Goal: Task Accomplishment & Management: Manage account settings

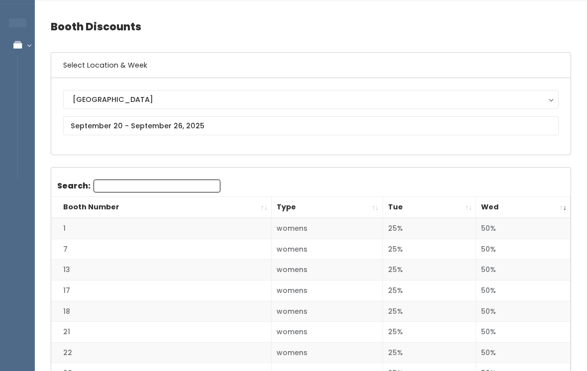
scroll to position [29, 0]
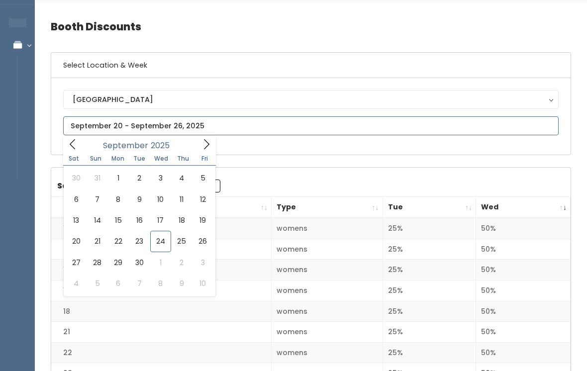
type input "September 27 to October 3"
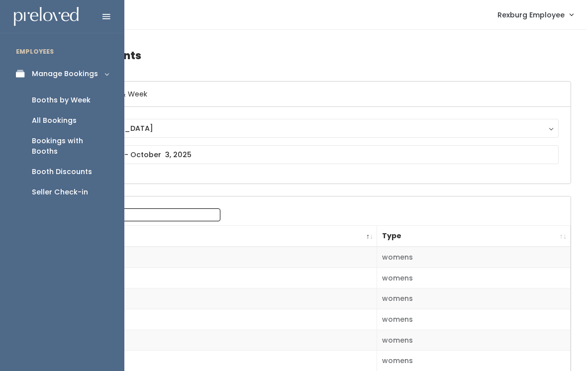
click at [77, 100] on div "Booths by Week" at bounding box center [61, 100] width 59 height 10
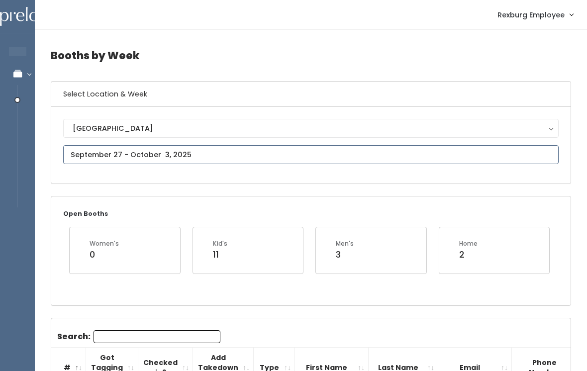
click at [208, 153] on input "text" at bounding box center [311, 154] width 496 height 19
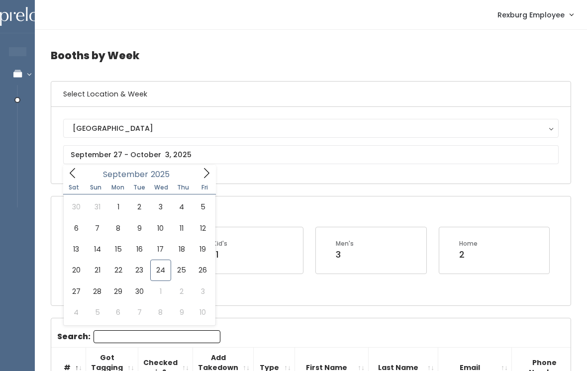
click at [272, 277] on div "Kid's 11" at bounding box center [248, 256] width 123 height 59
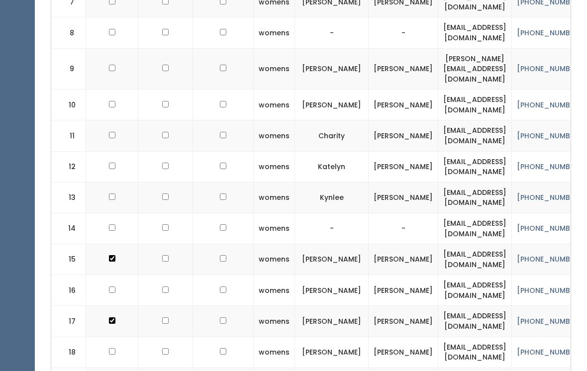
scroll to position [591, 0]
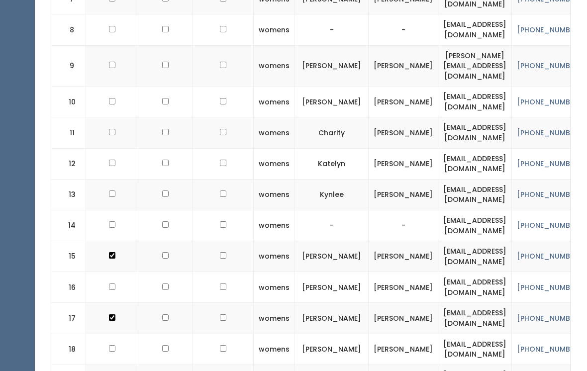
click at [109, 334] on td at bounding box center [112, 349] width 52 height 31
click at [112, 340] on td at bounding box center [112, 349] width 52 height 31
click at [112, 346] on input "checkbox" at bounding box center [112, 349] width 6 height 6
checkbox input "true"
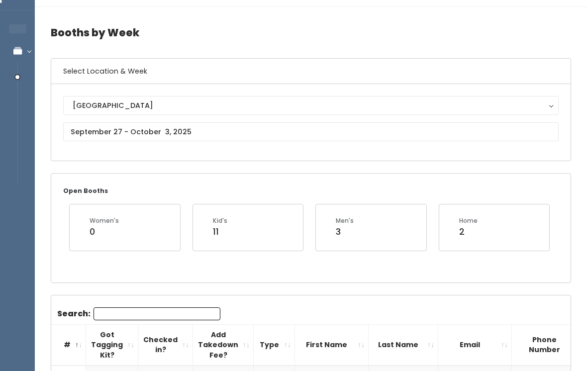
scroll to position [0, 0]
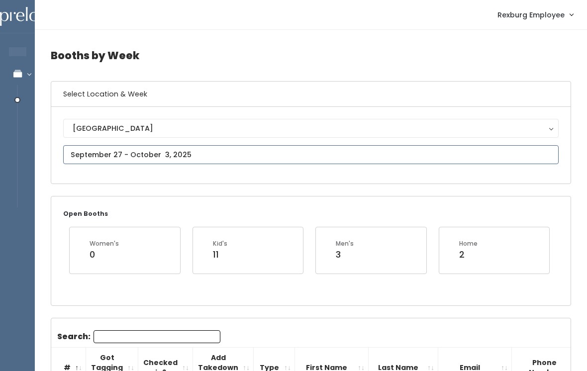
click at [188, 155] on input "text" at bounding box center [311, 154] width 496 height 19
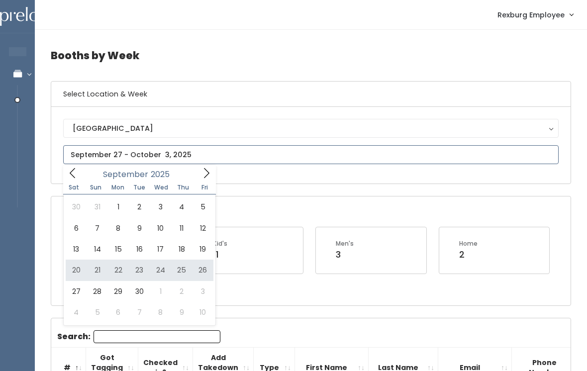
type input "September 20 to September 26"
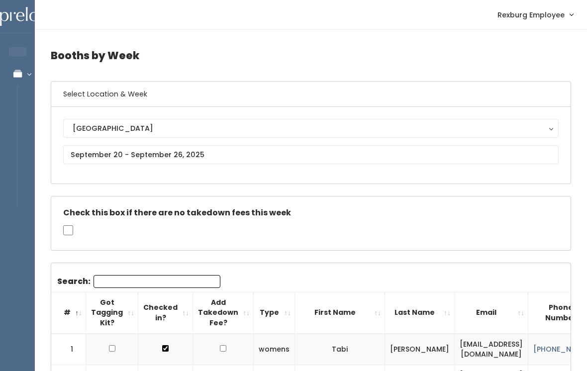
click at [168, 280] on input "Search:" at bounding box center [157, 281] width 127 height 13
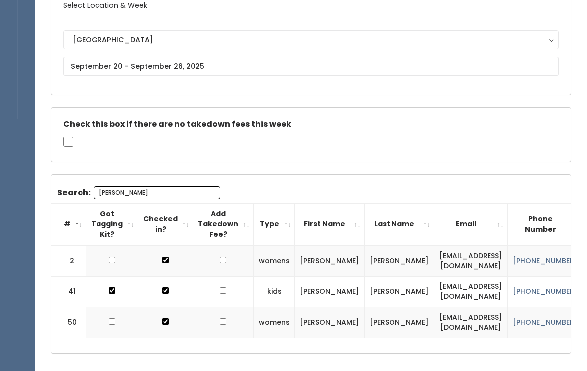
scroll to position [88, 0]
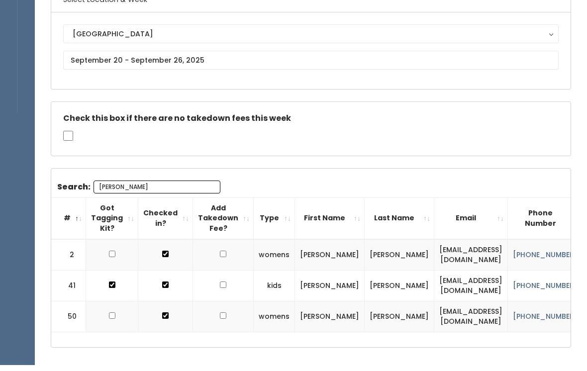
type input "Leah"
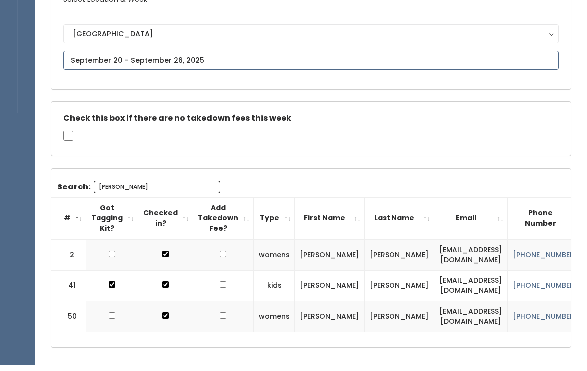
click at [188, 63] on body "EMPLOYEES Manage Bookings Booths by Week All Bookings Bookings with Booths Boot…" at bounding box center [293, 163] width 587 height 502
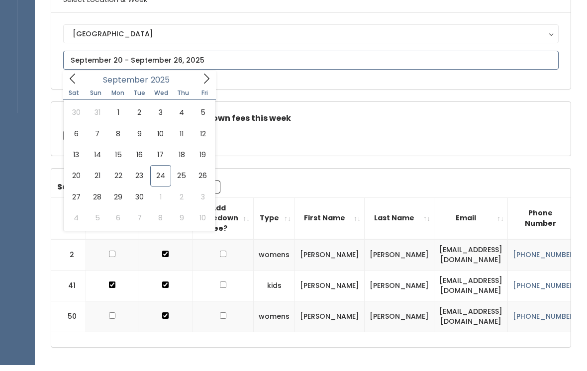
scroll to position [95, 0]
click at [204, 80] on icon at bounding box center [206, 78] width 11 height 11
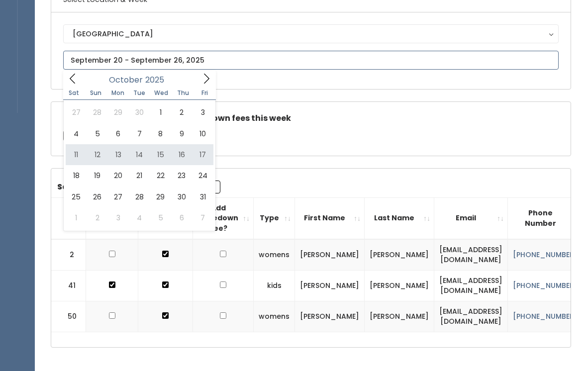
type input "October 11 to October 17"
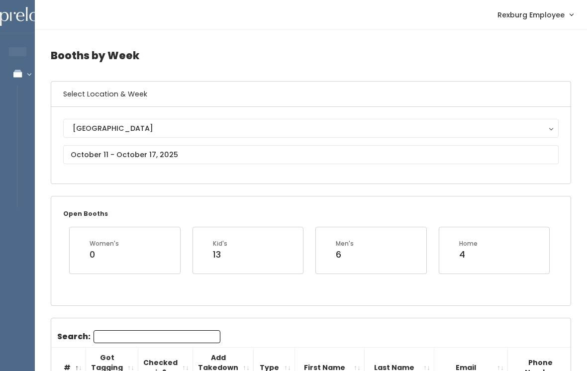
click at [141, 339] on input "Search:" at bounding box center [157, 337] width 127 height 13
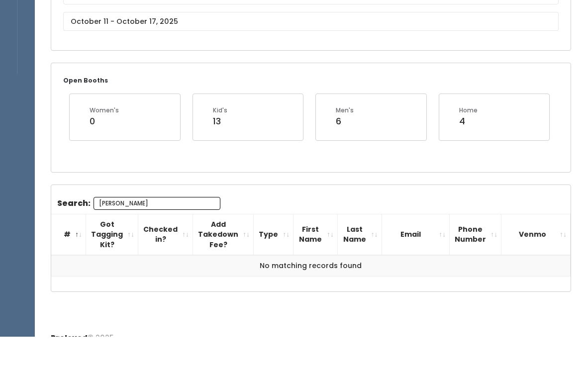
scroll to position [86, 0]
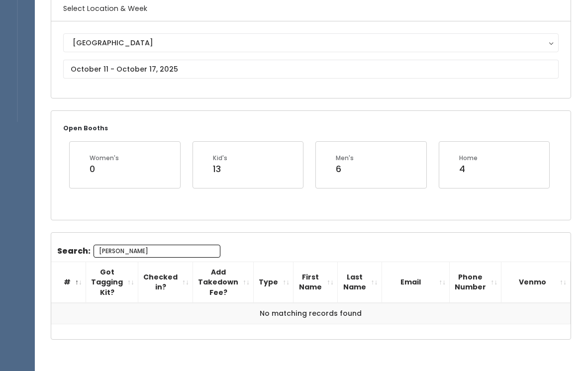
type input "[PERSON_NAME]"
click at [168, 66] on input "text" at bounding box center [311, 69] width 496 height 19
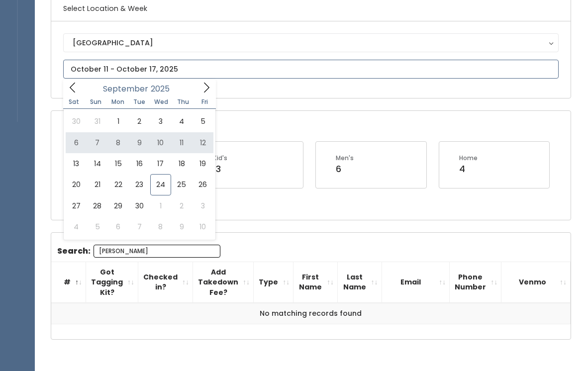
type input "September 6 to September 12"
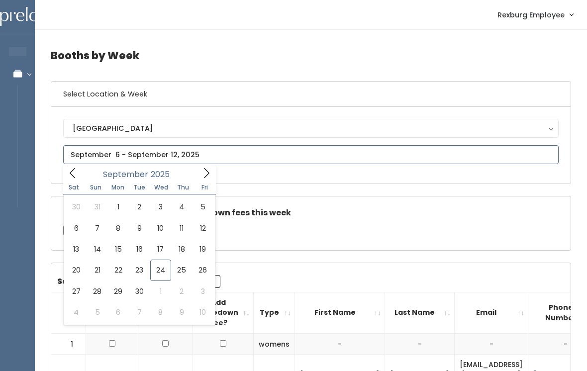
click at [202, 177] on icon at bounding box center [206, 173] width 11 height 11
type input "October 4 to October 10"
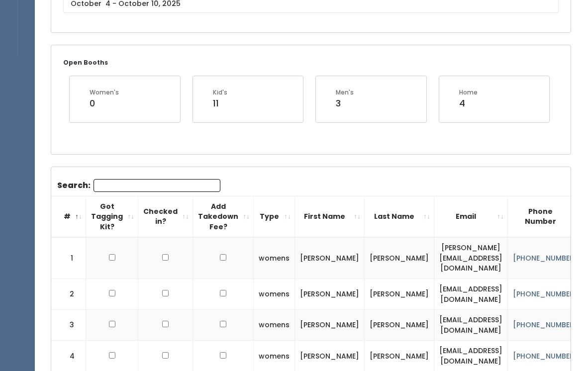
scroll to position [181, 0]
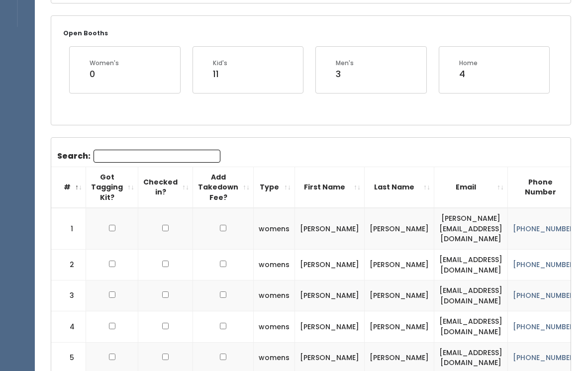
click at [163, 152] on input "Search:" at bounding box center [157, 156] width 127 height 13
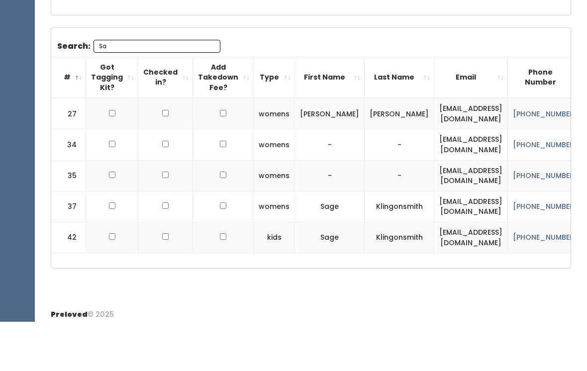
scroll to position [0, 4]
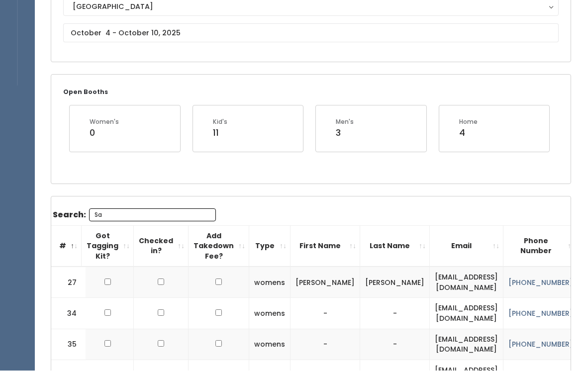
type input "Sa"
click at [155, 34] on body "EMPLOYEES Manage Bookings Booths by Week All Bookings Bookings with Booths Boot…" at bounding box center [293, 188] width 587 height 619
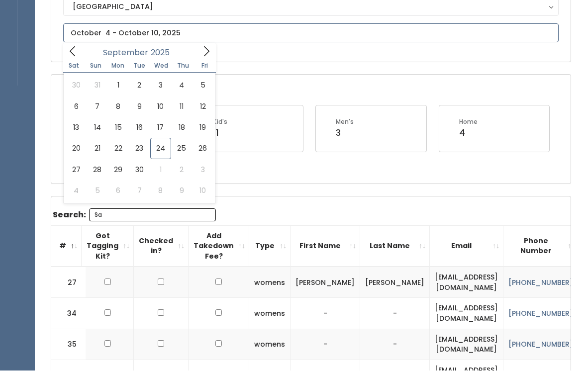
scroll to position [122, 0]
click at [201, 56] on icon at bounding box center [206, 51] width 11 height 11
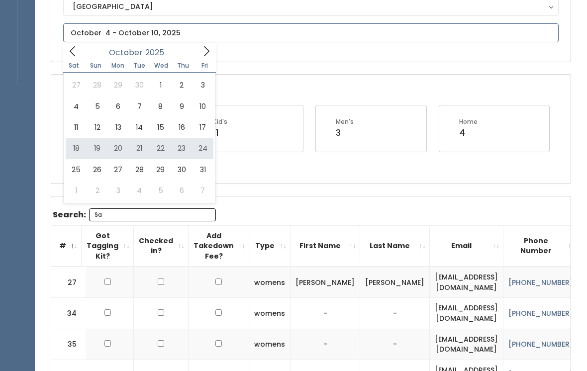
type input "[DATE] to [DATE]"
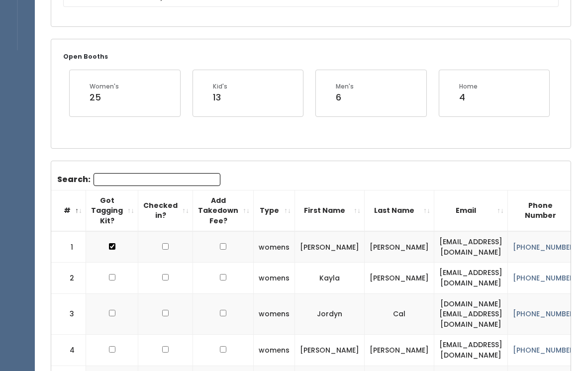
scroll to position [157, 0]
click at [179, 182] on input "Search:" at bounding box center [157, 179] width 127 height 13
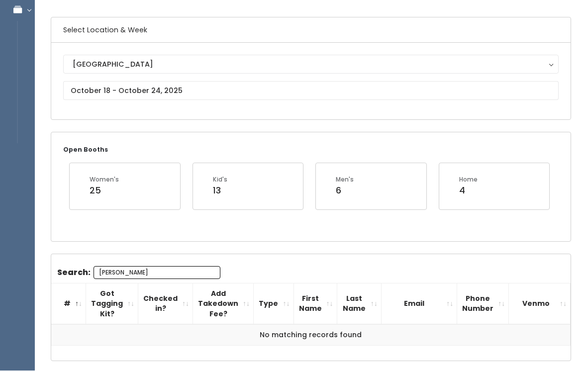
type input "[PERSON_NAME]"
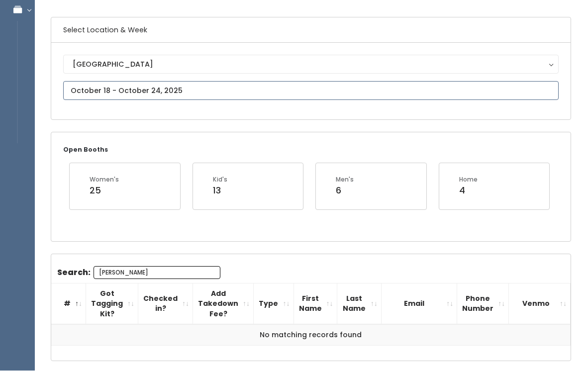
click at [172, 92] on body "EMPLOYEES Manage Bookings Booths by Week All Bookings Bookings with Booths Boot…" at bounding box center [293, 178] width 587 height 485
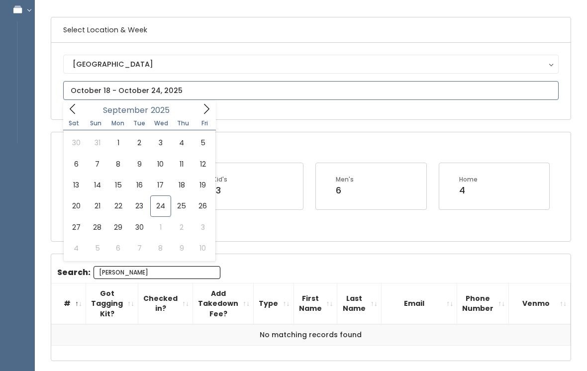
click at [198, 115] on span at bounding box center [206, 108] width 19 height 15
click at [198, 116] on span at bounding box center [206, 108] width 19 height 15
click at [74, 107] on icon at bounding box center [72, 109] width 11 height 11
type input "October 25 to October 31"
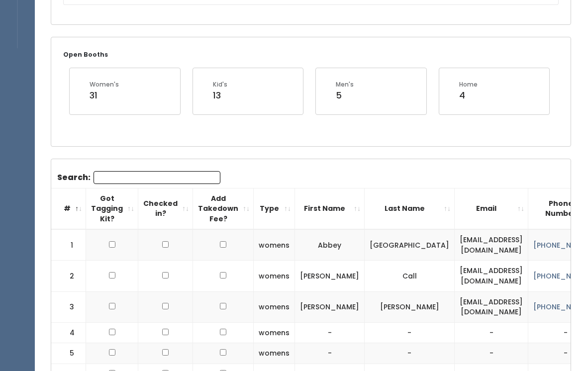
scroll to position [160, 0]
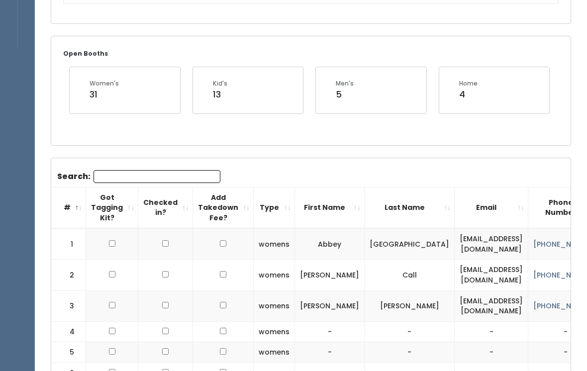
click at [168, 181] on input "Search:" at bounding box center [157, 176] width 127 height 13
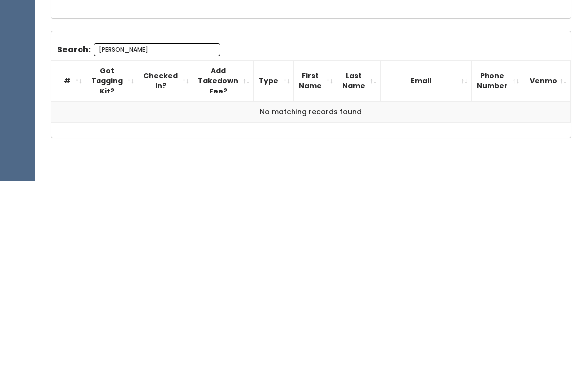
scroll to position [112, 0]
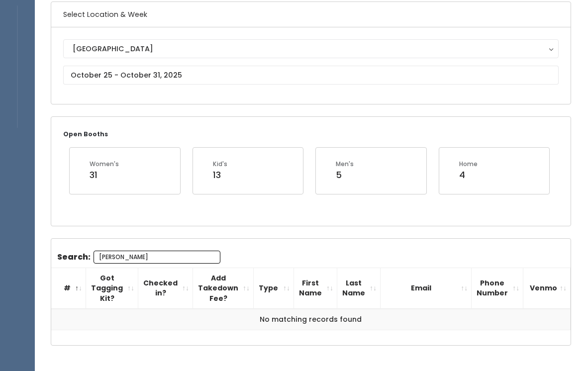
type input "Sam"
click at [171, 78] on body "EMPLOYEES Manage Bookings Booths by Week All Bookings Bookings with Booths Boot…" at bounding box center [293, 162] width 587 height 485
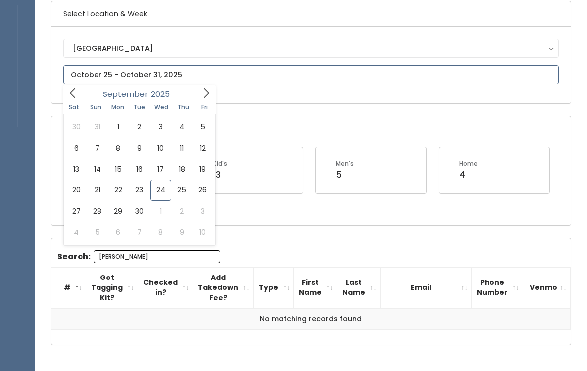
scroll to position [80, 0]
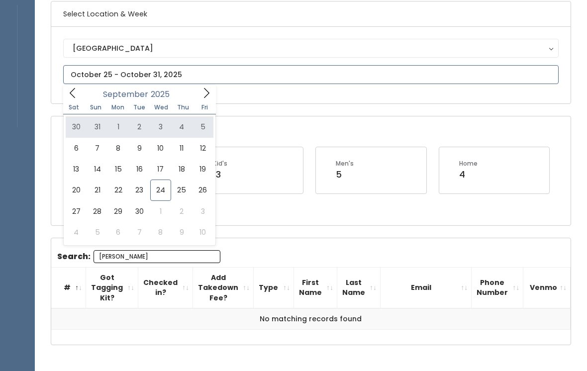
type input "August 30 to September 5"
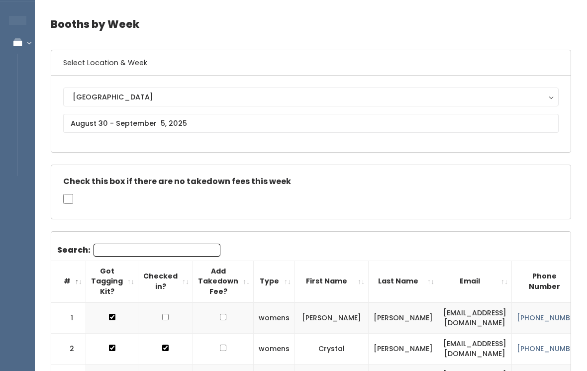
scroll to position [31, 0]
click at [196, 124] on input "text" at bounding box center [311, 123] width 496 height 19
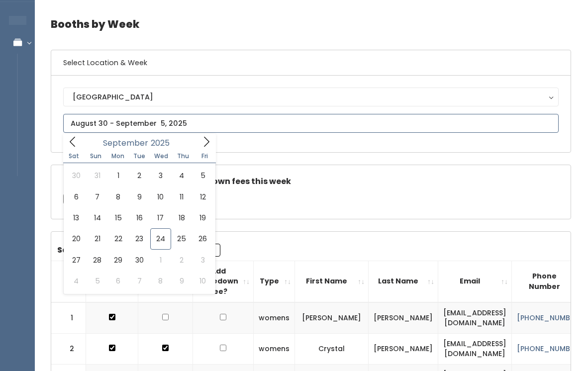
click at [200, 143] on span at bounding box center [206, 141] width 19 height 15
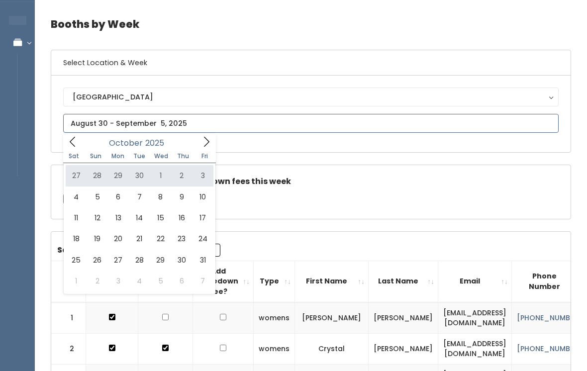
type input "[DATE] to [DATE]"
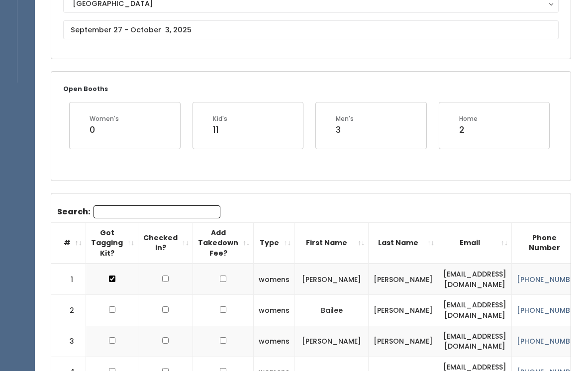
scroll to position [124, 0]
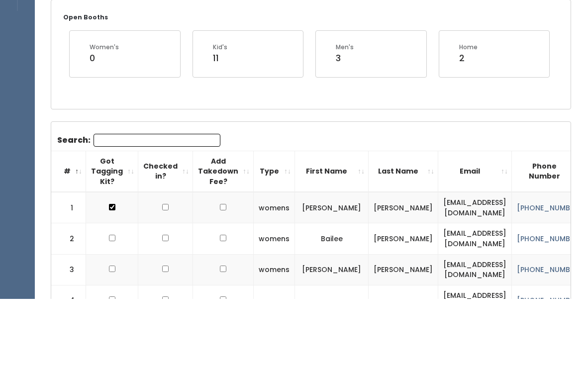
click at [170, 213] on input "Search:" at bounding box center [157, 212] width 127 height 13
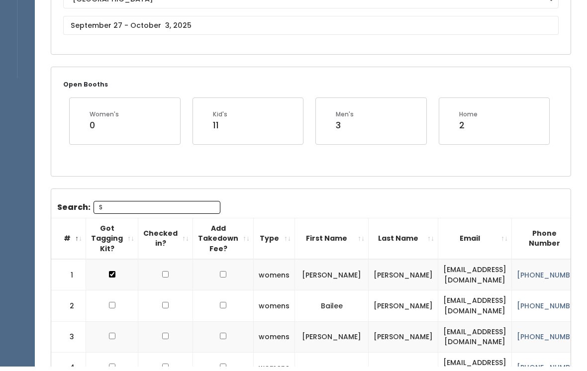
type input "S"
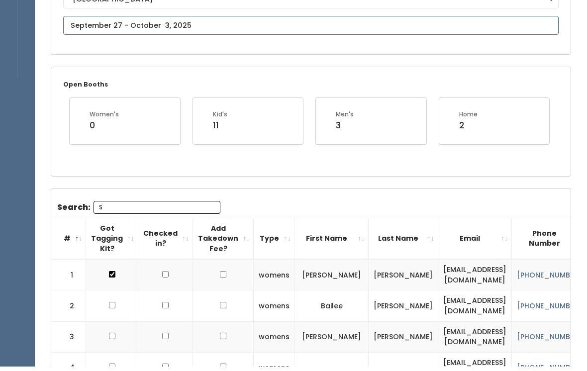
click at [195, 22] on input "text" at bounding box center [311, 30] width 496 height 19
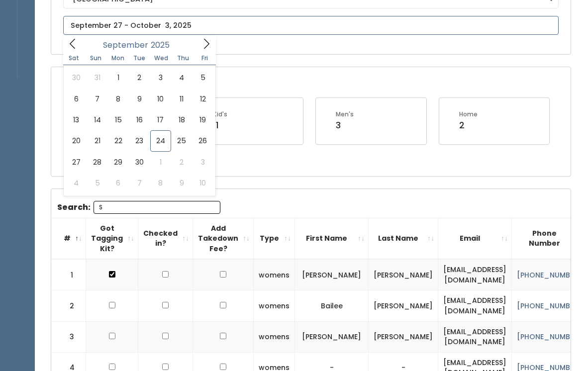
type input "September 27 to October 3"
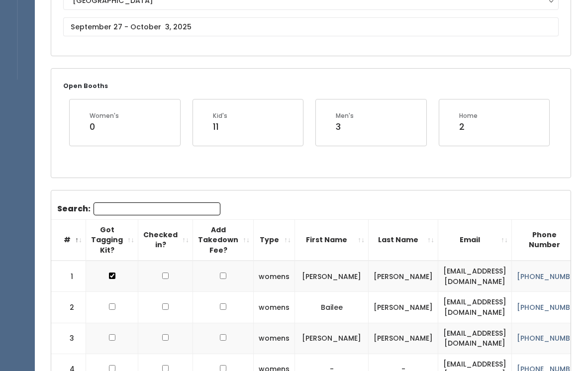
click at [159, 205] on input "Search:" at bounding box center [157, 209] width 127 height 13
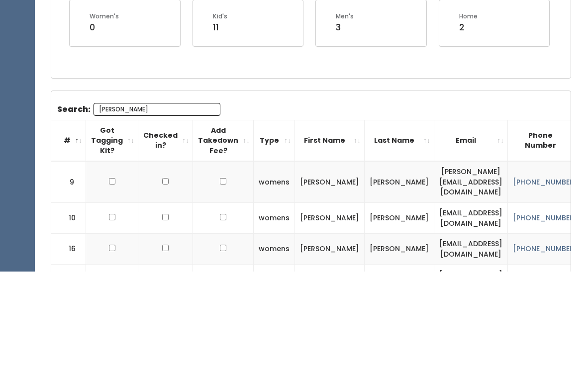
scroll to position [106, 0]
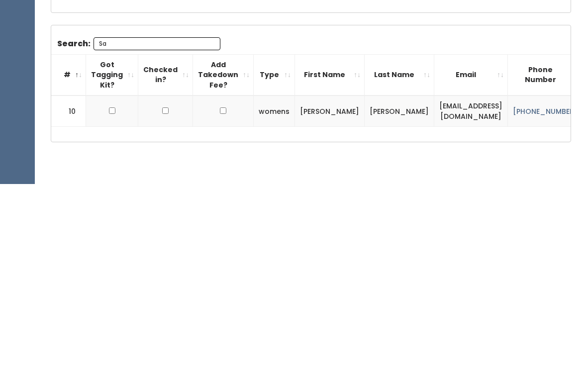
type input "S"
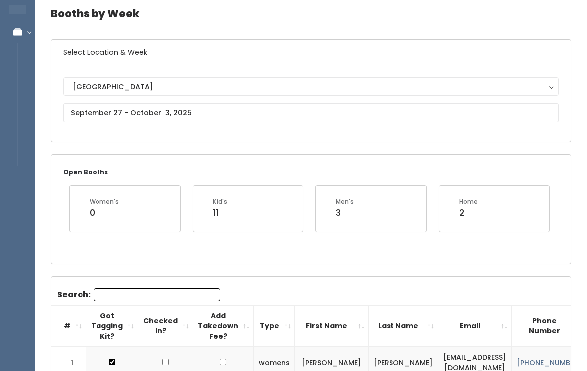
scroll to position [45, 0]
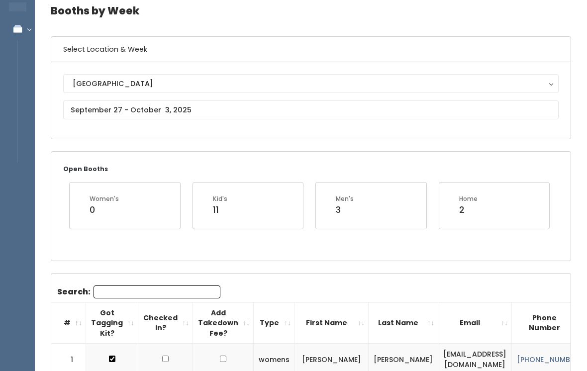
click at [175, 127] on div "Rexburg Rexburg" at bounding box center [311, 100] width 520 height 77
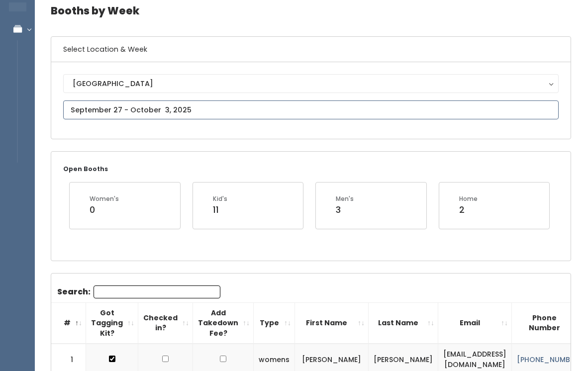
click at [205, 110] on input "text" at bounding box center [311, 110] width 496 height 19
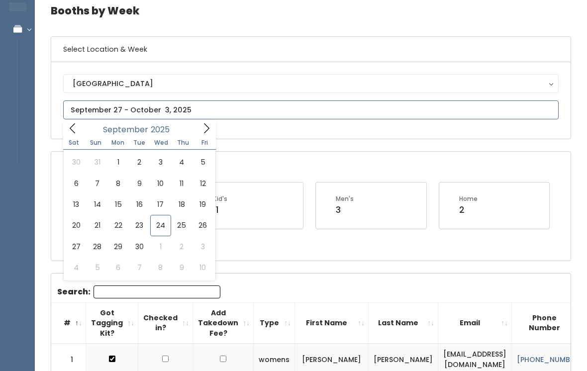
click at [212, 130] on icon at bounding box center [206, 128] width 11 height 11
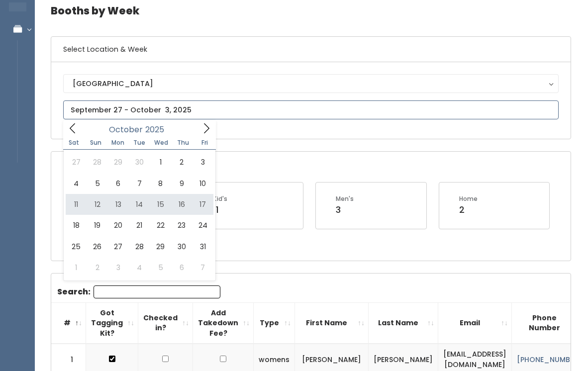
type input "October 11 to October 17"
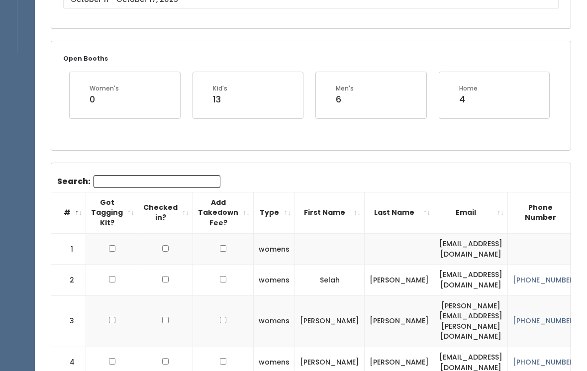
scroll to position [154, 0]
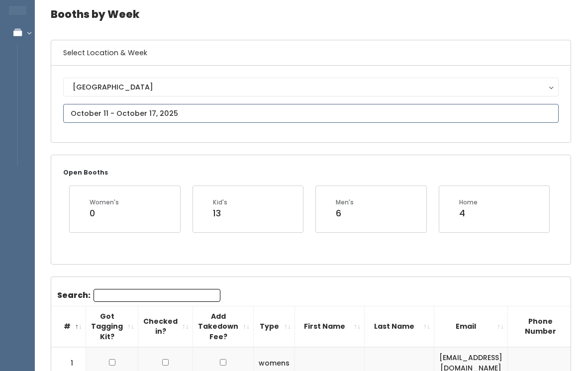
click at [185, 110] on input "text" at bounding box center [311, 114] width 496 height 19
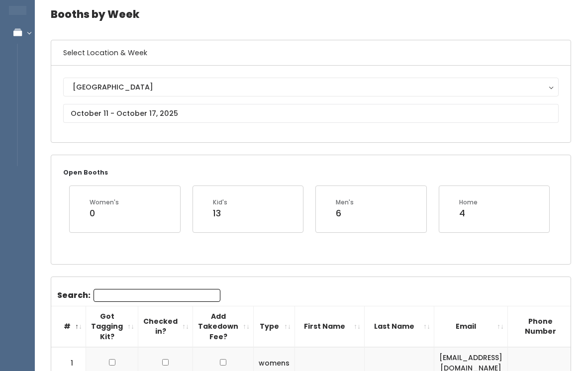
click at [173, 296] on input "Search:" at bounding box center [157, 295] width 127 height 13
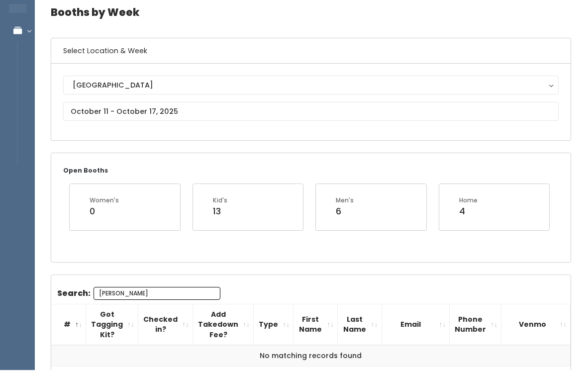
type input "[PERSON_NAME]"
click at [172, 107] on input "text" at bounding box center [311, 113] width 496 height 19
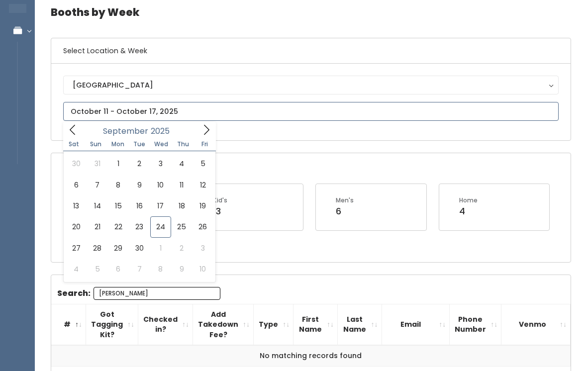
scroll to position [43, 0]
click at [200, 134] on span at bounding box center [206, 129] width 19 height 15
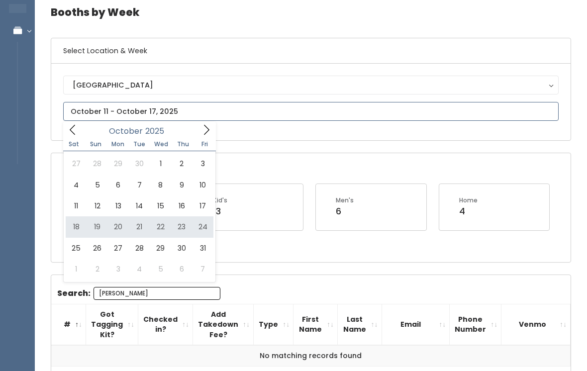
type input "[DATE] to [DATE]"
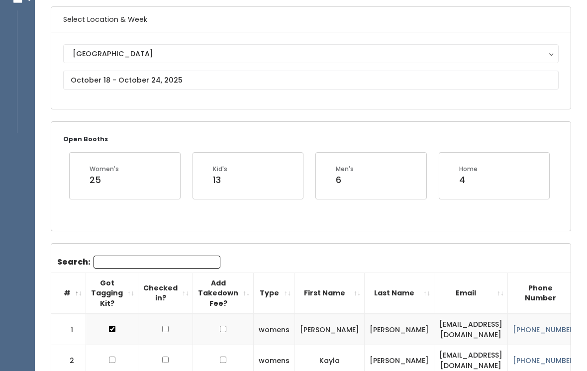
scroll to position [74, 0]
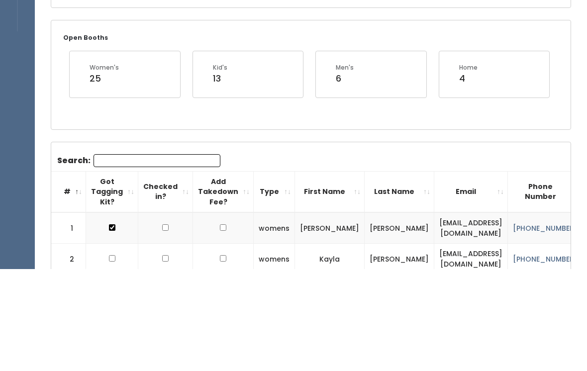
click at [161, 257] on input "Search:" at bounding box center [157, 262] width 127 height 13
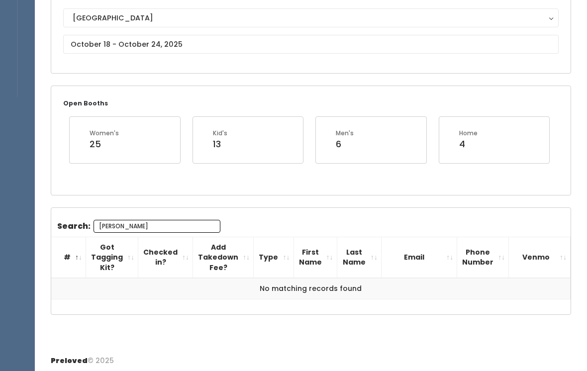
type input "[PERSON_NAME]"
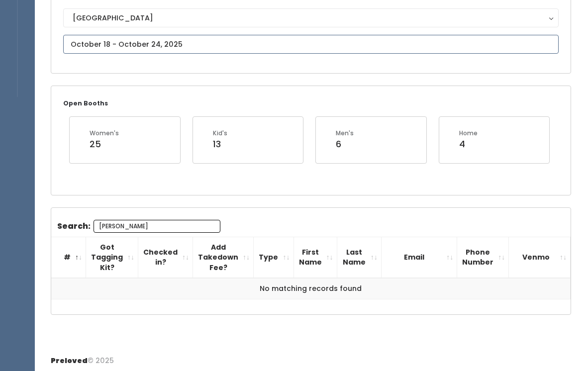
click at [176, 48] on body "EMPLOYEES Manage Bookings Booths by Week All Bookings Bookings with Booths Boot…" at bounding box center [293, 132] width 587 height 485
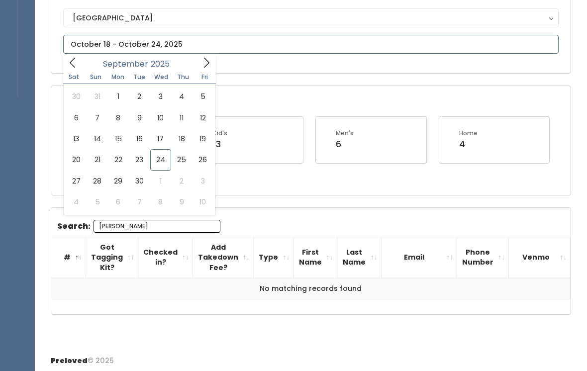
scroll to position [111, 0]
click at [199, 60] on span at bounding box center [206, 62] width 19 height 15
type input "[DATE] to [DATE]"
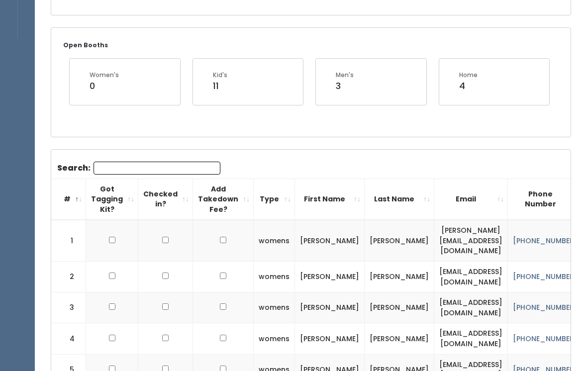
scroll to position [169, 0]
click at [162, 169] on input "Search:" at bounding box center [157, 167] width 127 height 13
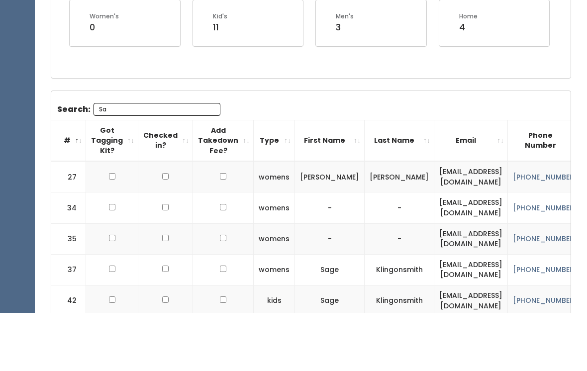
type input "[PERSON_NAME]"
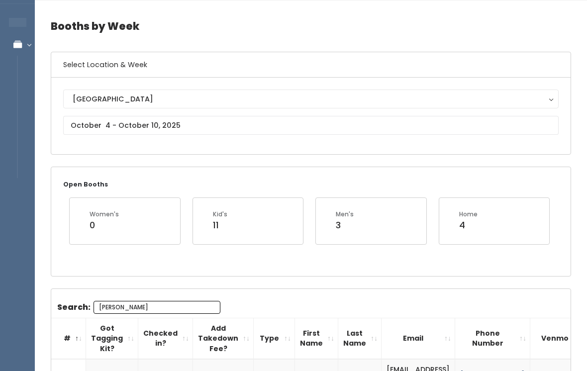
scroll to position [0, 0]
